Goal: Information Seeking & Learning: Learn about a topic

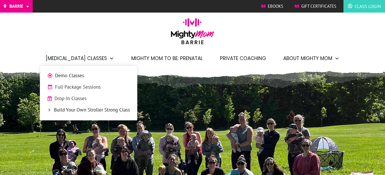
click at [86, 83] on link "Full Package Sessions" at bounding box center [88, 87] width 91 height 9
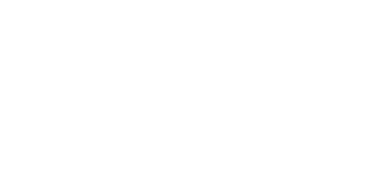
scroll to position [715, 0]
